Goal: Check status: Check status

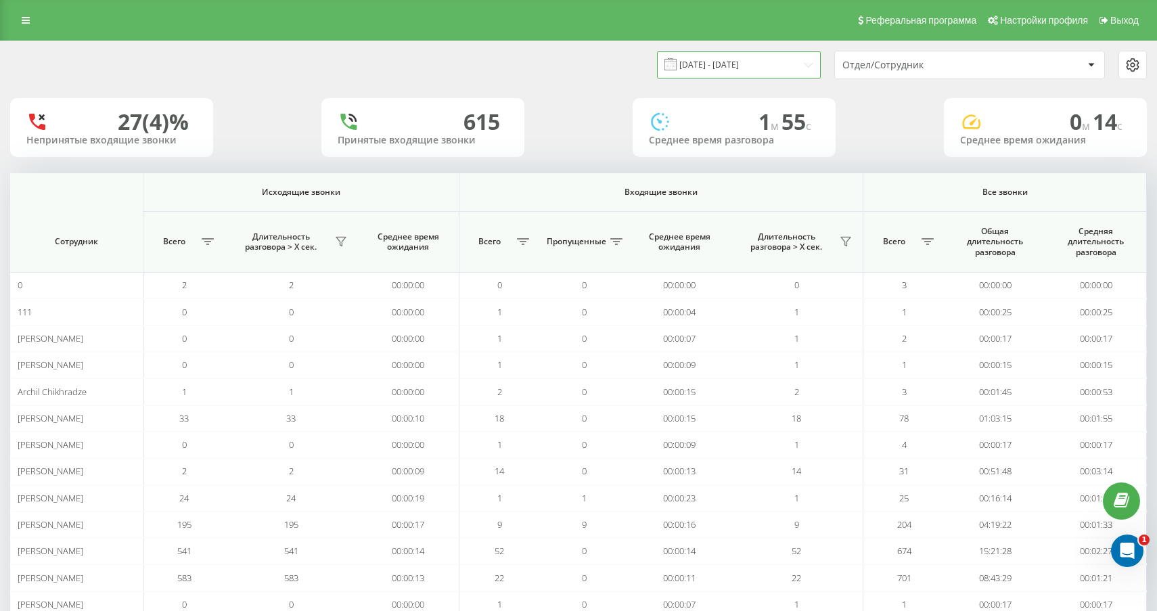
click at [732, 63] on input "[DATE] - [DATE]" at bounding box center [739, 64] width 164 height 26
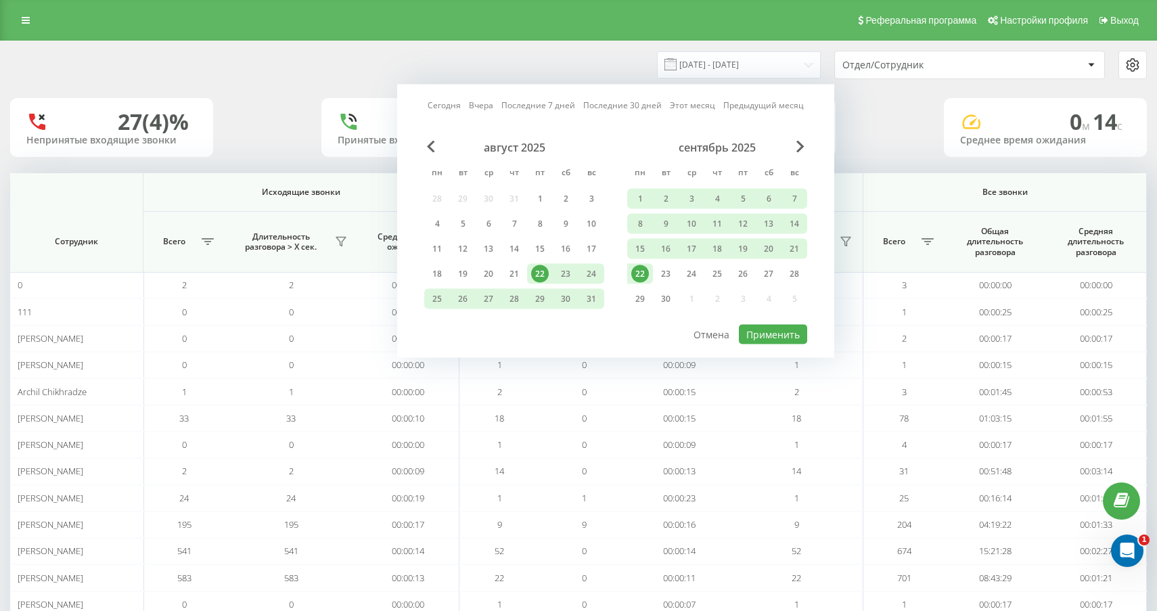
click at [640, 271] on div "22" at bounding box center [640, 274] width 18 height 18
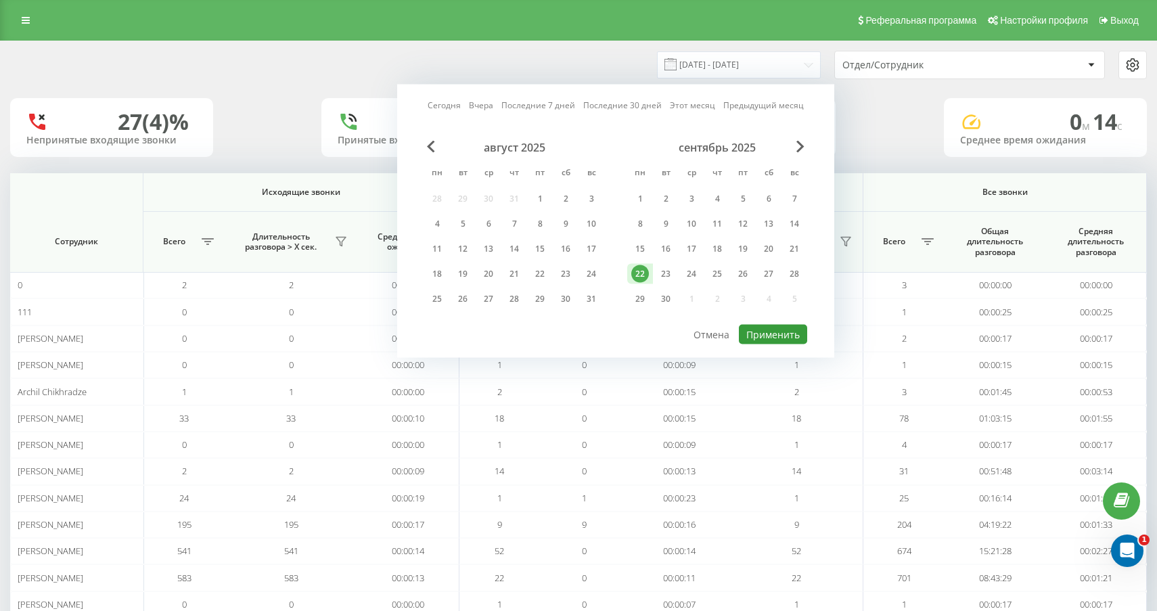
click at [767, 327] on button "Применить" at bounding box center [773, 335] width 68 height 20
type input "[DATE] - [DATE]"
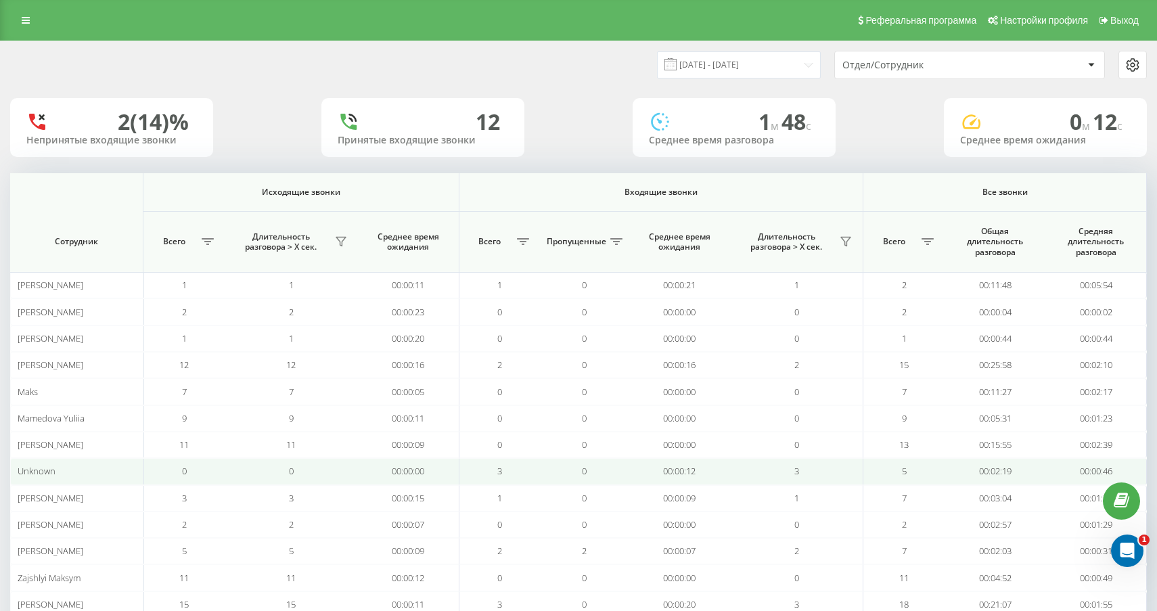
scroll to position [73, 0]
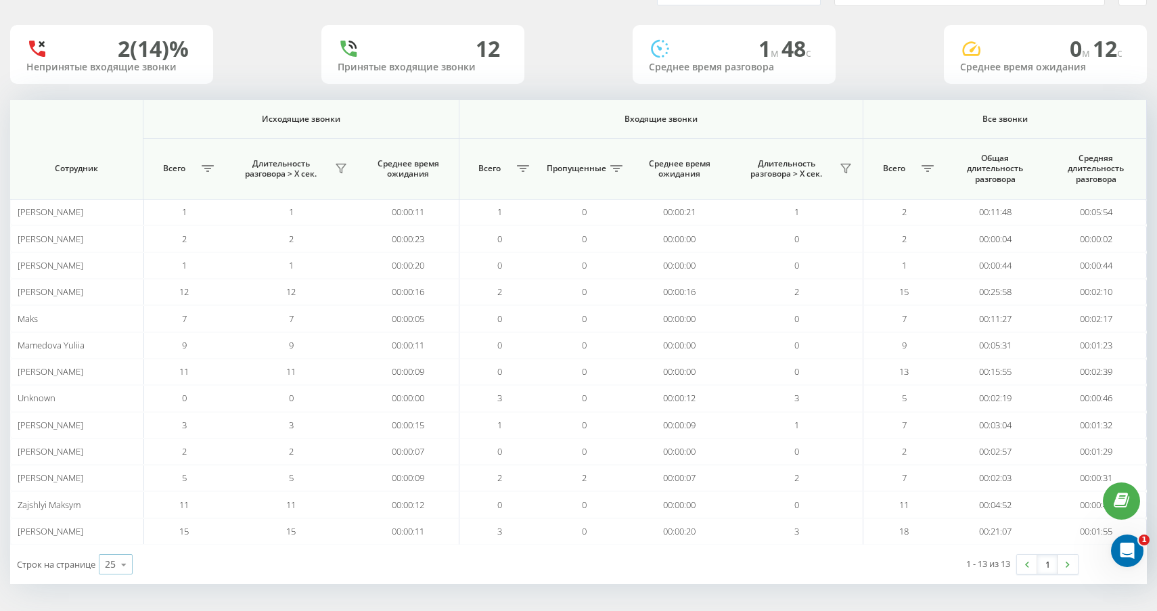
click at [130, 569] on icon at bounding box center [124, 565] width 20 height 26
click at [342, 164] on icon at bounding box center [340, 168] width 9 height 9
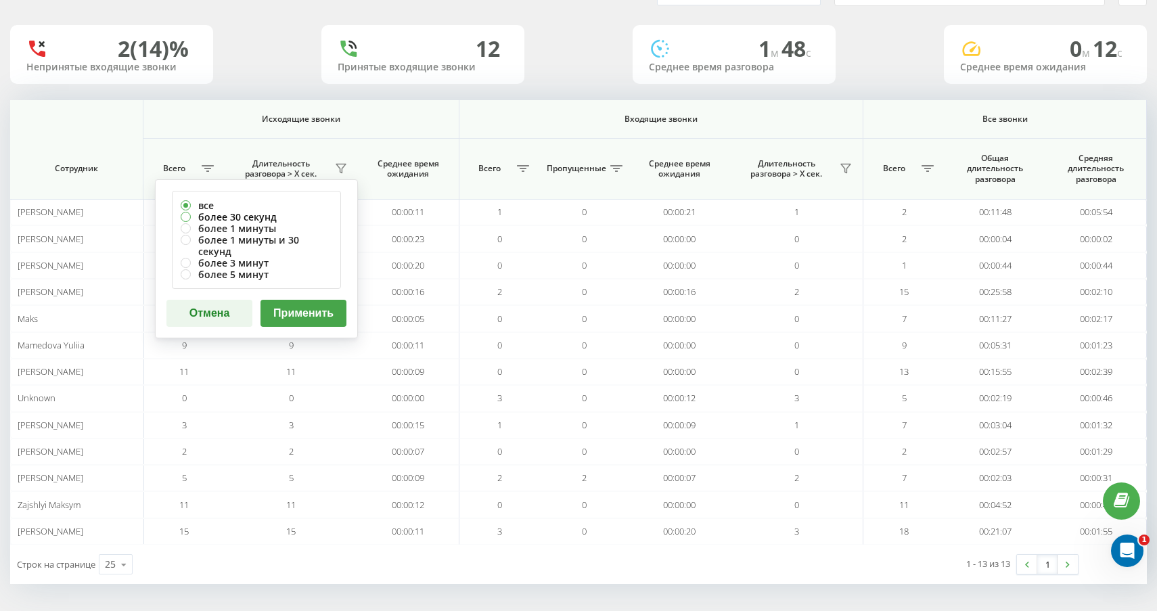
click at [279, 217] on label "более 30 секунд" at bounding box center [257, 217] width 152 height 12
radio input "true"
click at [308, 300] on button "Применить" at bounding box center [304, 313] width 86 height 27
